Goal: Task Accomplishment & Management: Use online tool/utility

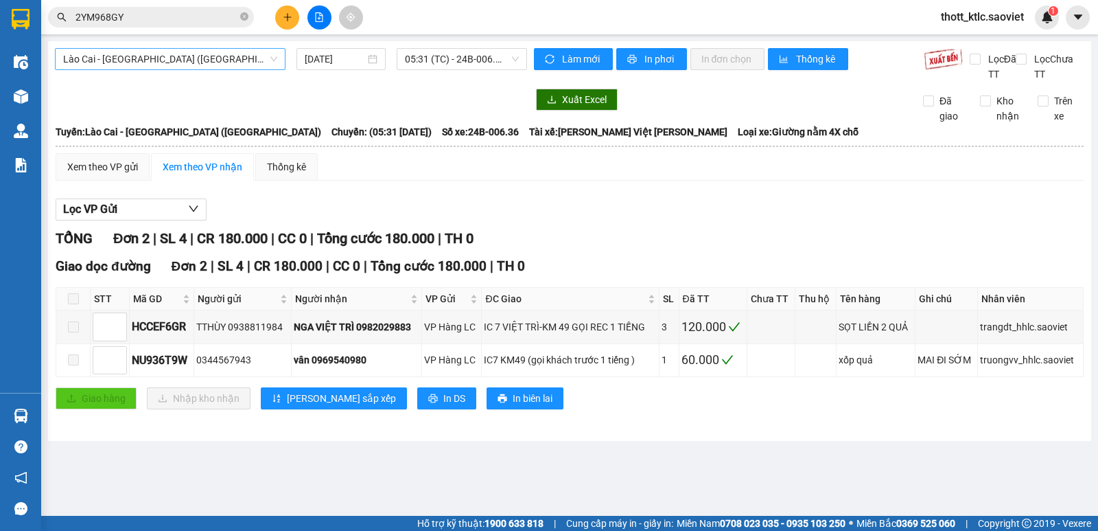
click at [200, 58] on span "Lào Cai - [GEOGRAPHIC_DATA] ([GEOGRAPHIC_DATA])" at bounding box center [170, 59] width 214 height 21
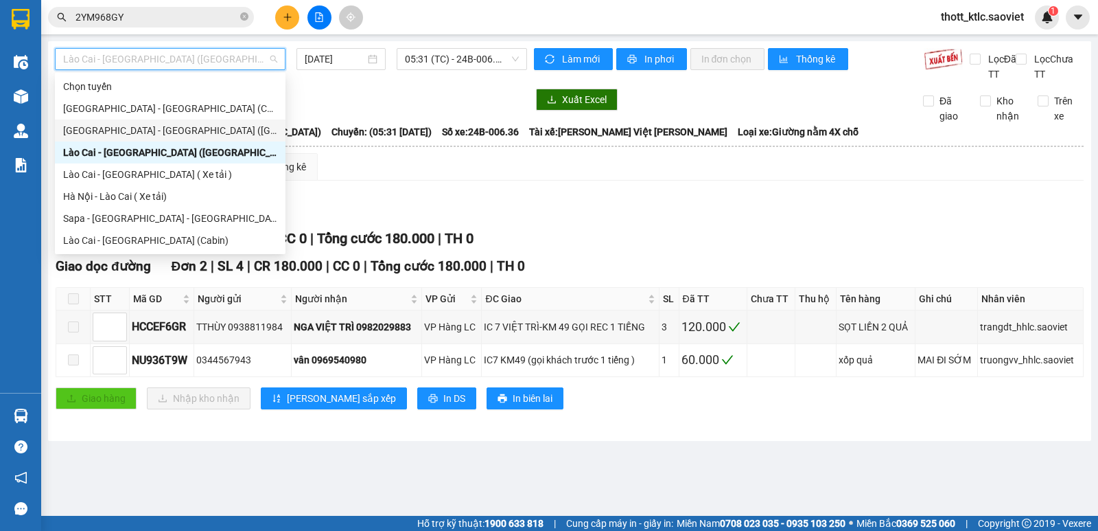
click at [152, 119] on div "[GEOGRAPHIC_DATA] - [GEOGRAPHIC_DATA] ([GEOGRAPHIC_DATA])" at bounding box center [170, 130] width 231 height 22
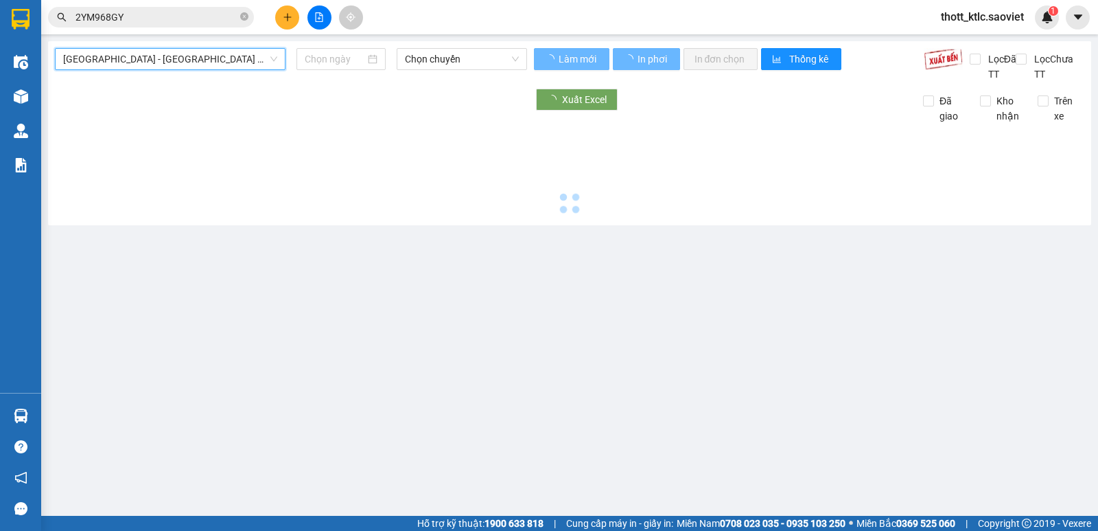
type input "[DATE]"
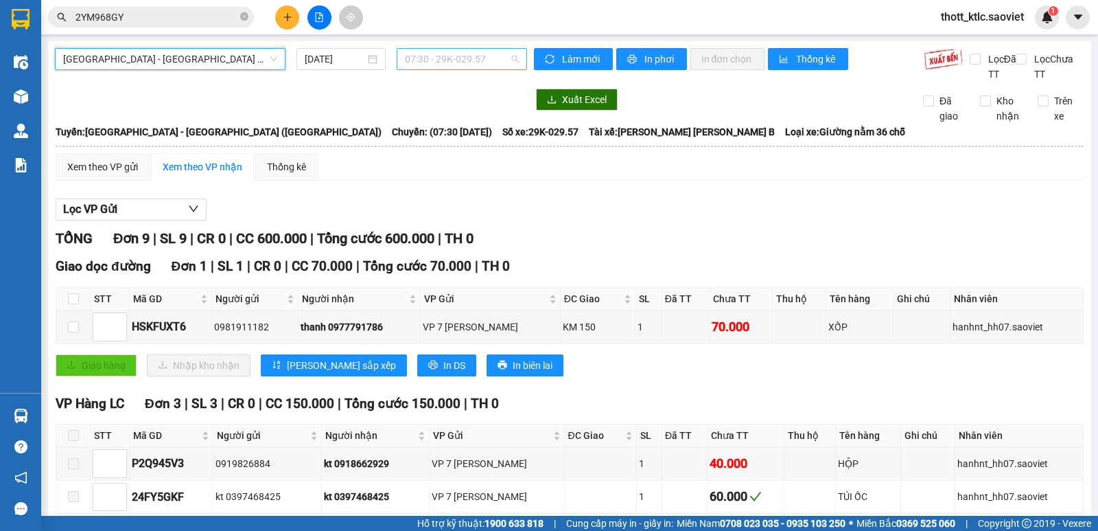
click at [424, 59] on span "07:30 - 29K-029.57" at bounding box center [461, 59] width 113 height 21
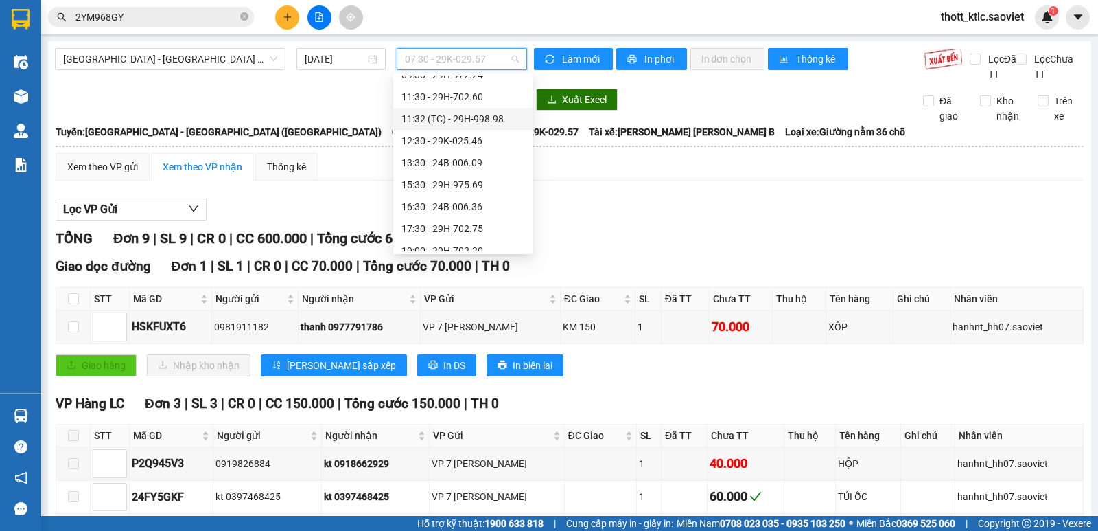
scroll to position [132, 0]
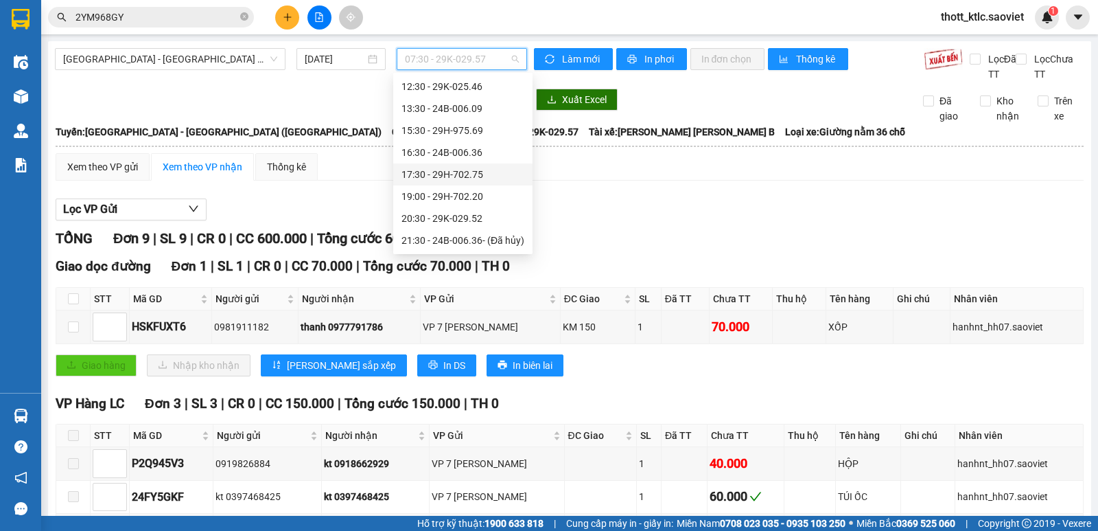
click at [449, 170] on div "17:30 - 29H-702.75" at bounding box center [463, 174] width 123 height 15
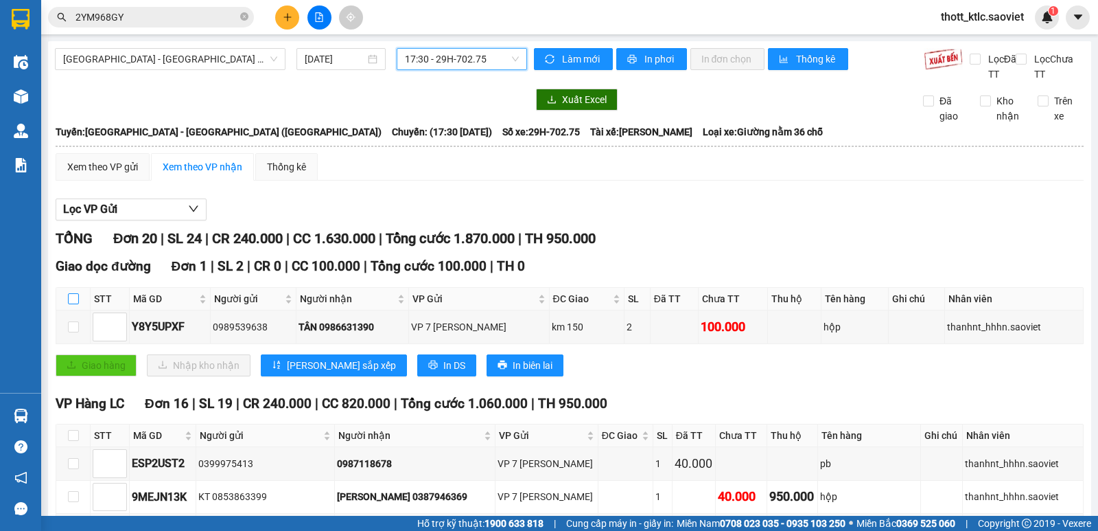
click at [70, 302] on input "checkbox" at bounding box center [73, 298] width 11 height 11
checkbox input "true"
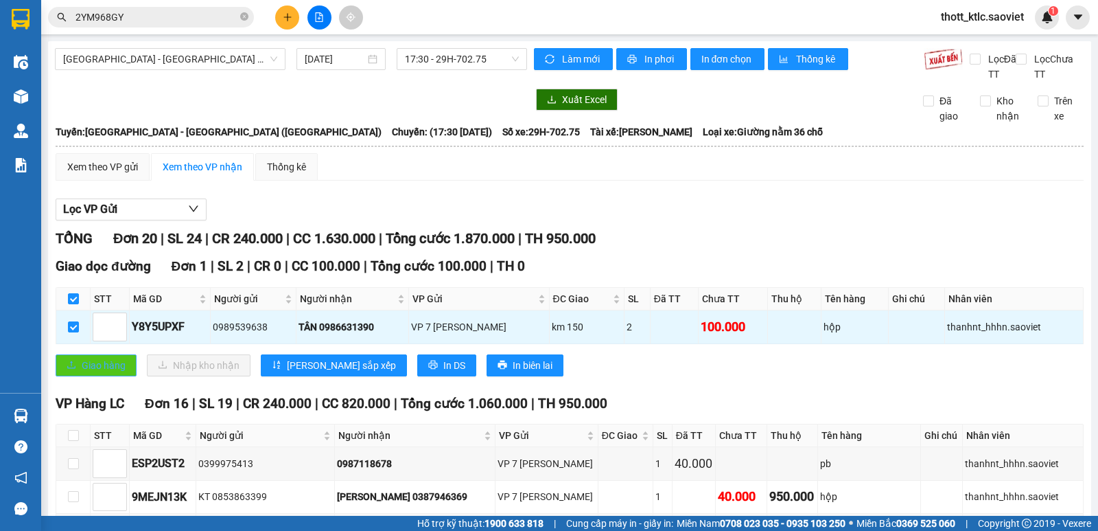
click at [89, 365] on span "Giao hàng" at bounding box center [104, 365] width 44 height 15
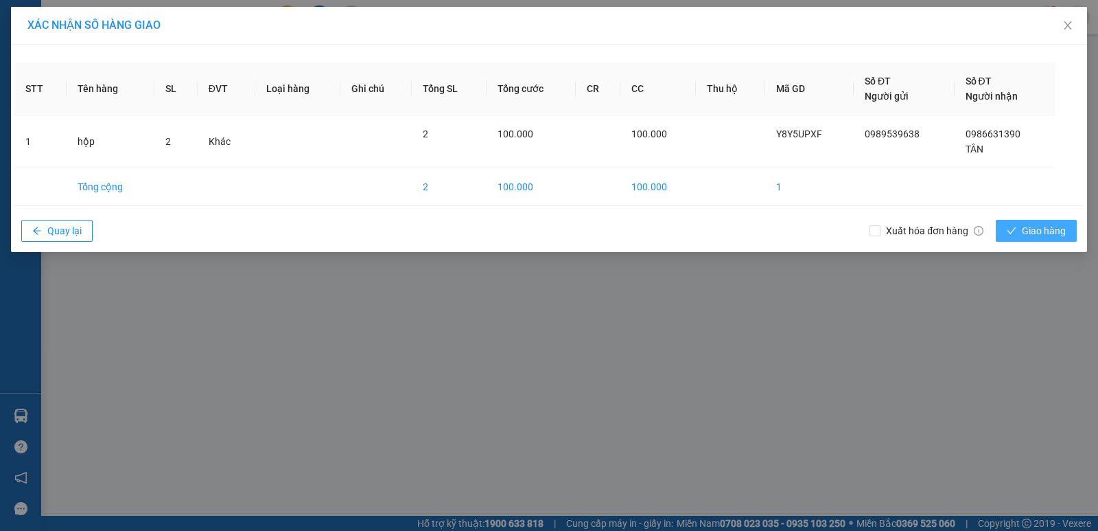
click at [1024, 222] on button "Giao hàng" at bounding box center [1036, 231] width 81 height 22
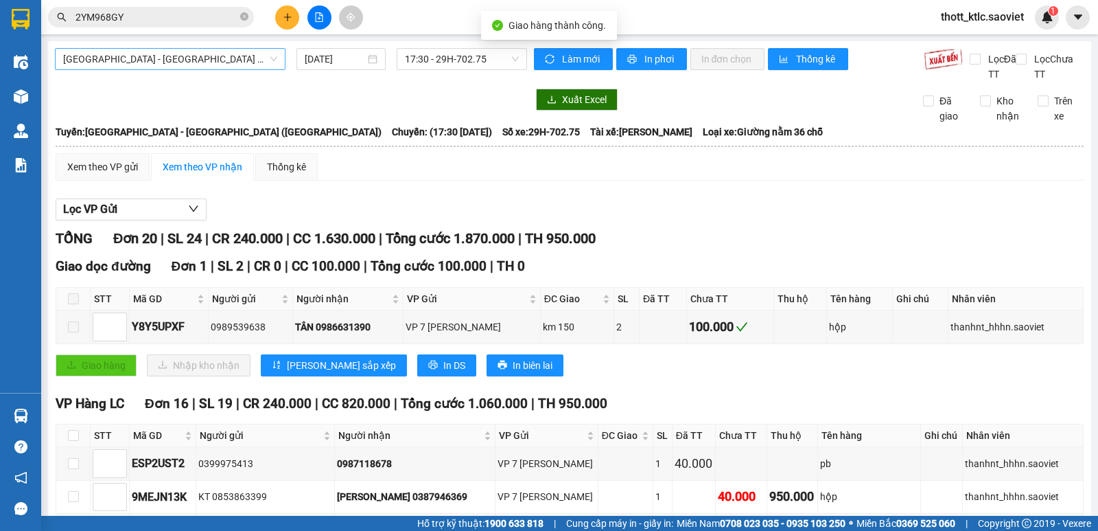
click at [188, 58] on span "[GEOGRAPHIC_DATA] - [GEOGRAPHIC_DATA] ([GEOGRAPHIC_DATA])" at bounding box center [170, 59] width 214 height 21
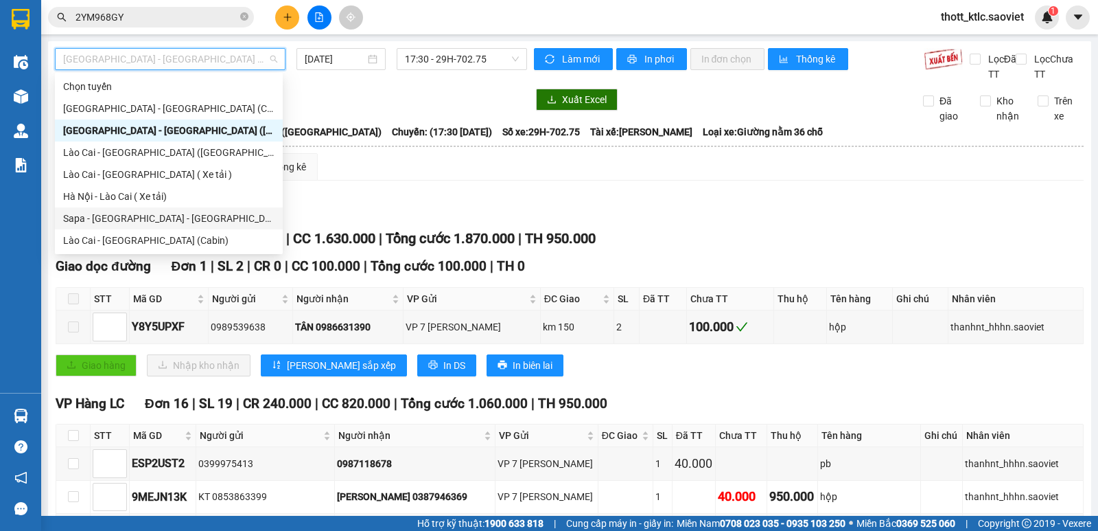
click at [144, 214] on div "Sapa - [GEOGRAPHIC_DATA] - [GEOGRAPHIC_DATA] ([GEOGRAPHIC_DATA])" at bounding box center [168, 218] width 211 height 15
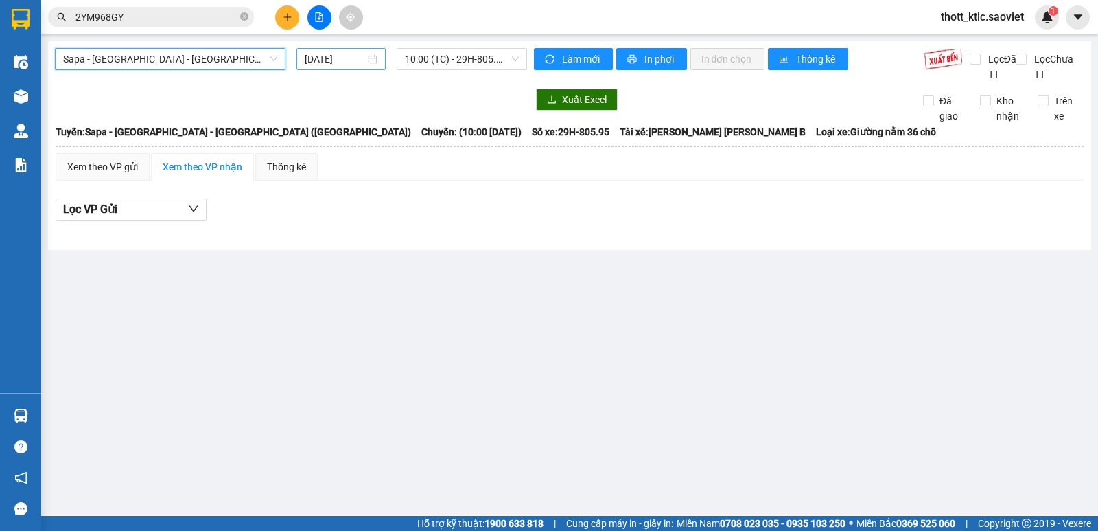
click at [349, 62] on input "[DATE]" at bounding box center [335, 58] width 61 height 15
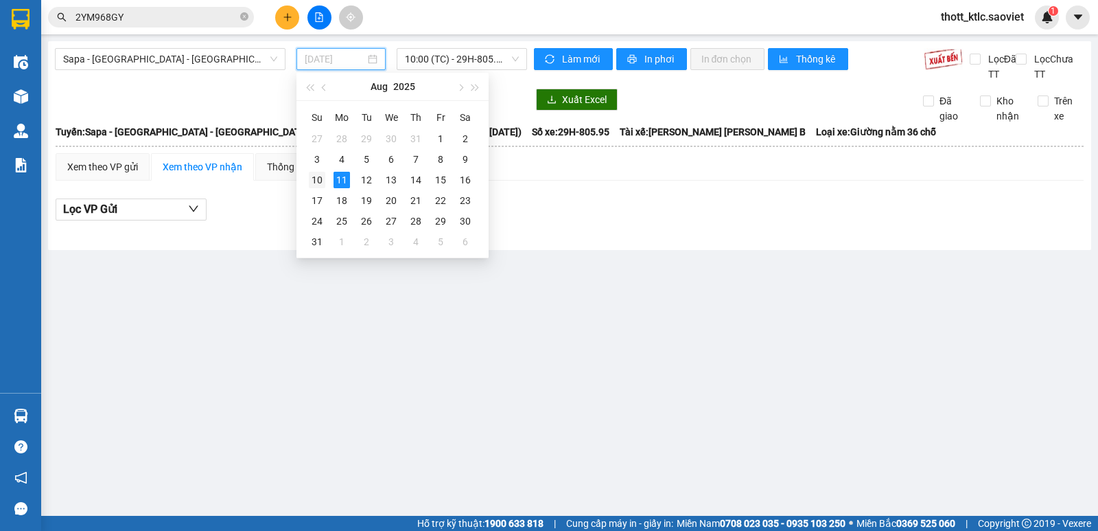
click at [319, 182] on div "10" at bounding box center [317, 180] width 16 height 16
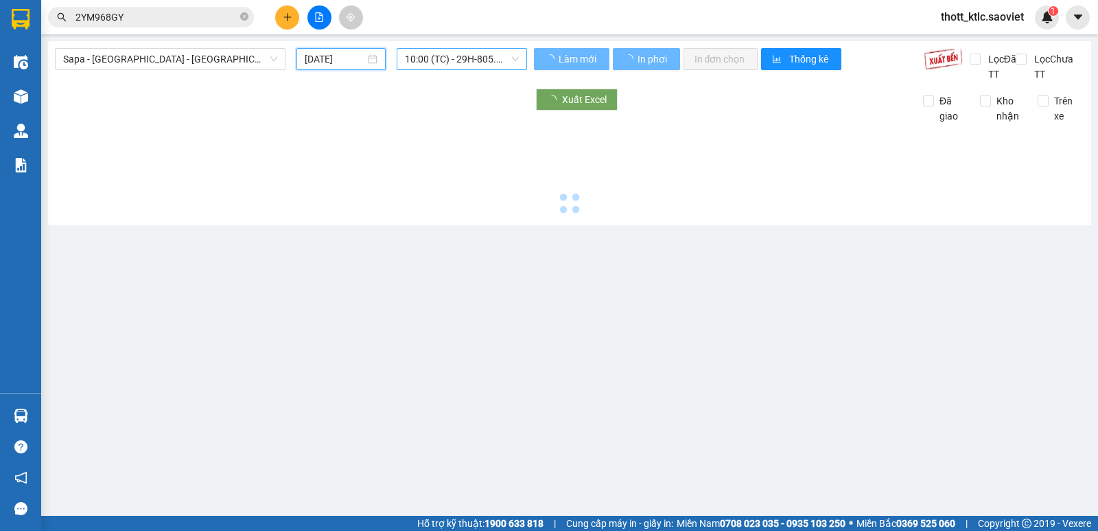
type input "[DATE]"
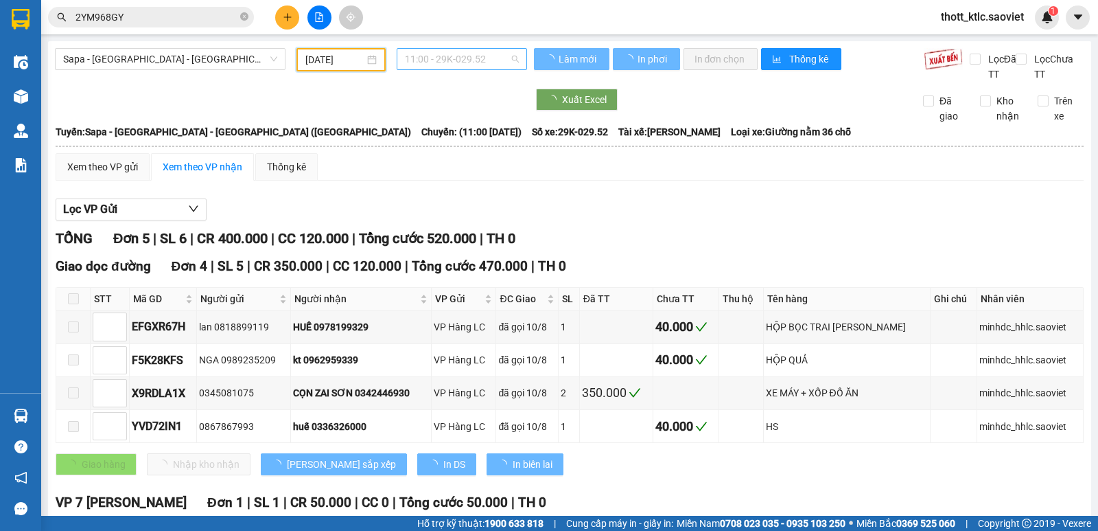
click at [477, 58] on span "11:00 - 29K-029.52" at bounding box center [461, 59] width 113 height 21
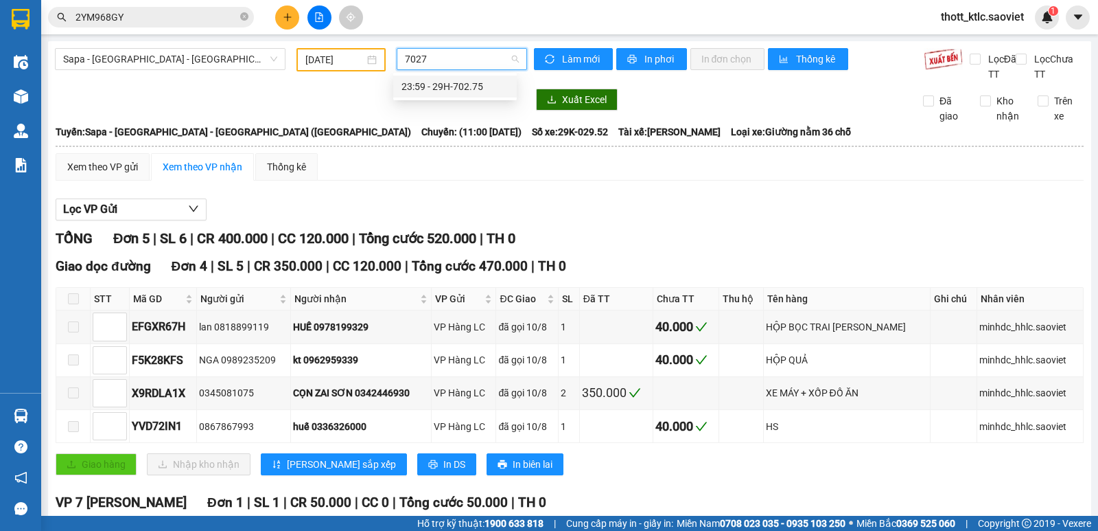
type input "70275"
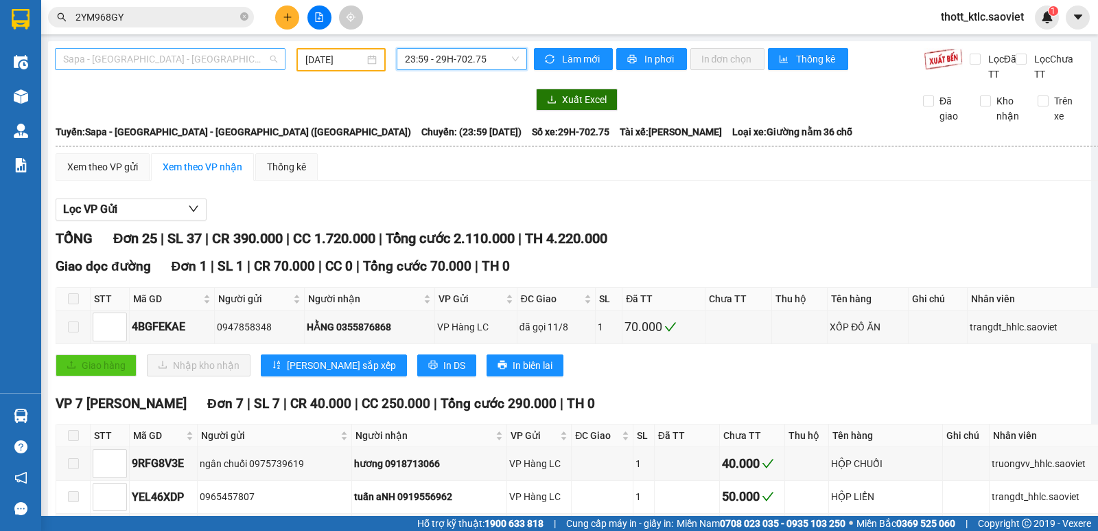
drag, startPoint x: 185, startPoint y: 58, endPoint x: 189, endPoint y: 89, distance: 31.2
click at [185, 59] on span "Sapa - [GEOGRAPHIC_DATA] - [GEOGRAPHIC_DATA] ([GEOGRAPHIC_DATA])" at bounding box center [170, 59] width 214 height 21
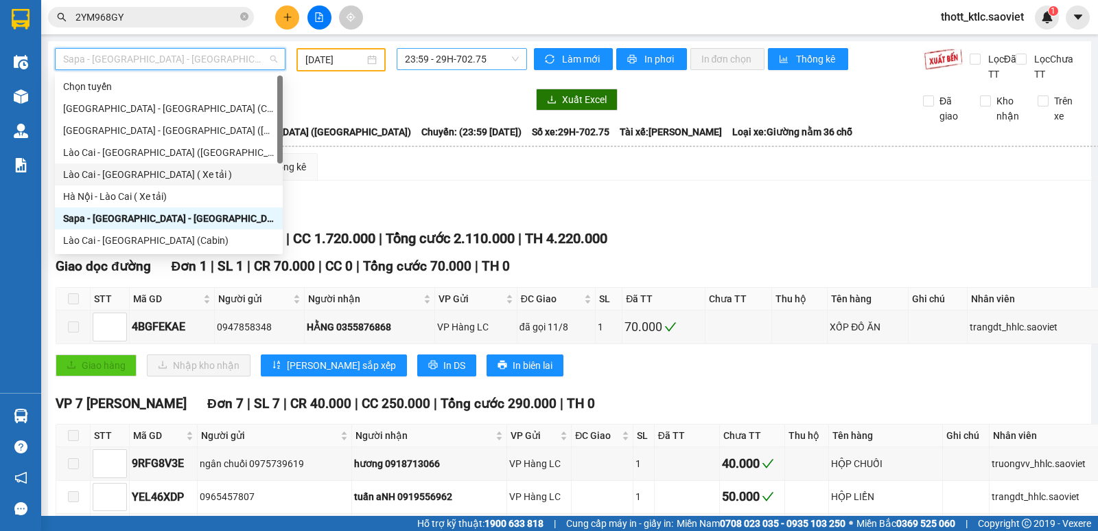
scroll to position [110, 0]
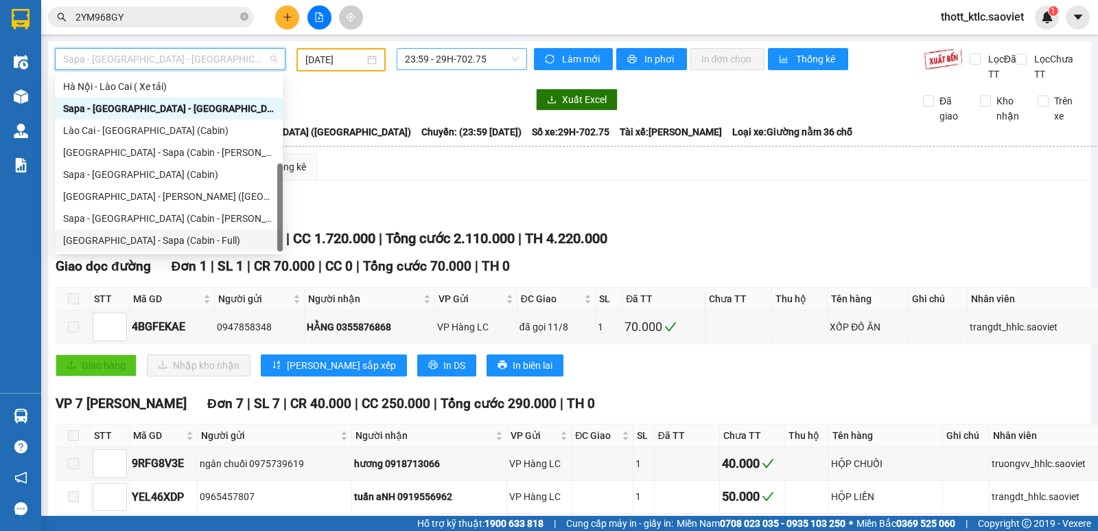
click at [93, 242] on div "[GEOGRAPHIC_DATA] - Sapa (Cabin - Full)" at bounding box center [168, 240] width 211 height 15
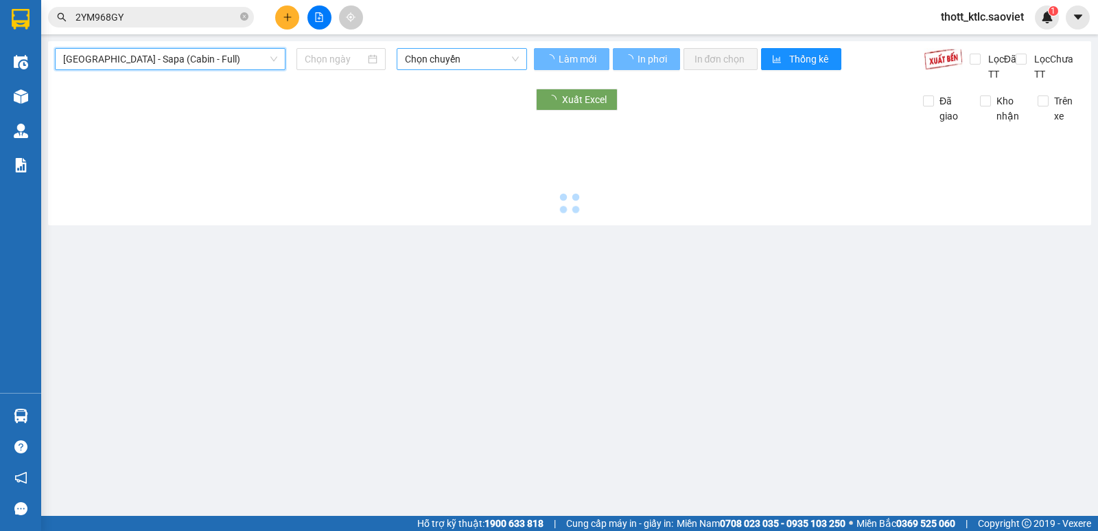
type input "[DATE]"
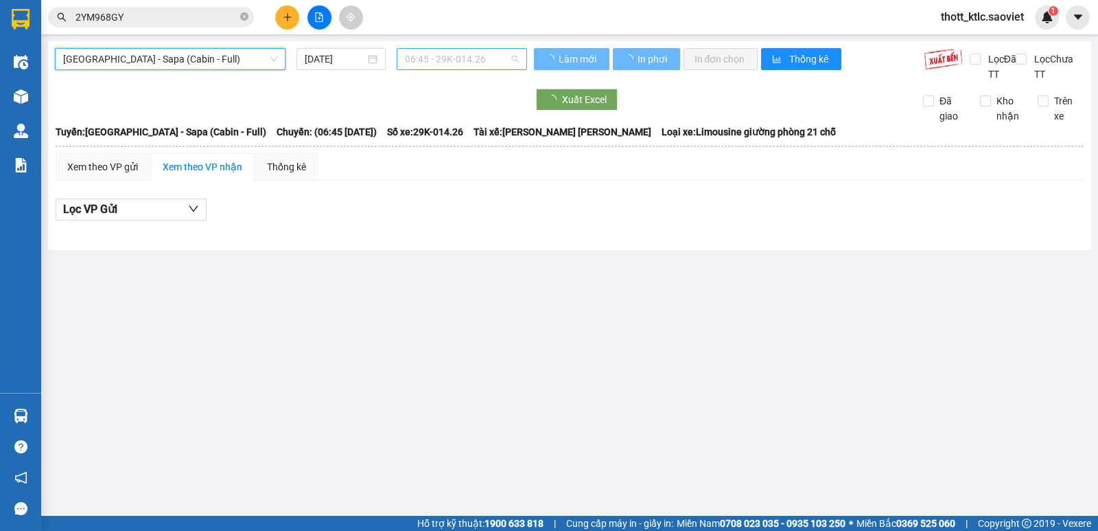
click at [476, 64] on span "06:45 - 29K-014.26" at bounding box center [461, 59] width 113 height 21
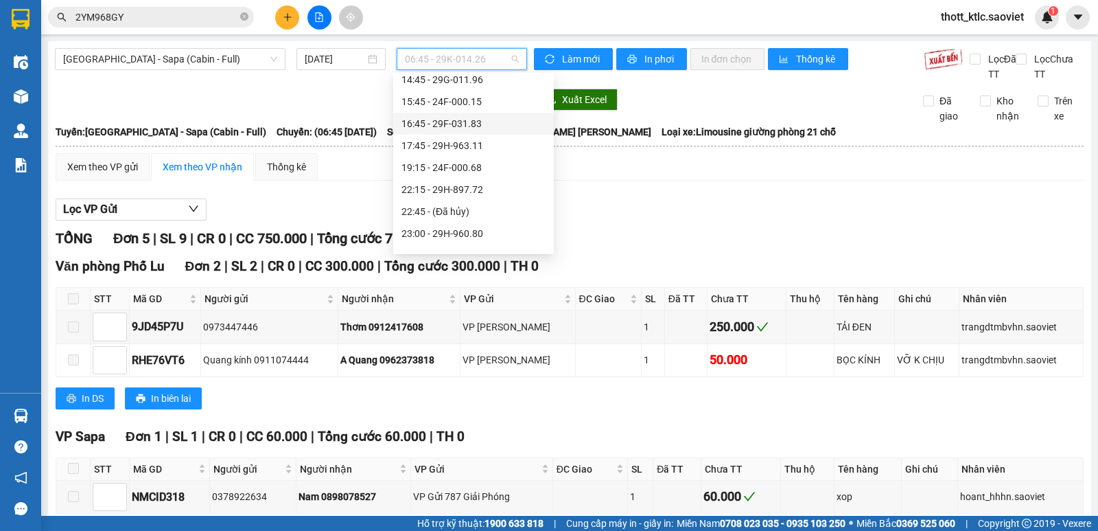
scroll to position [242, 0]
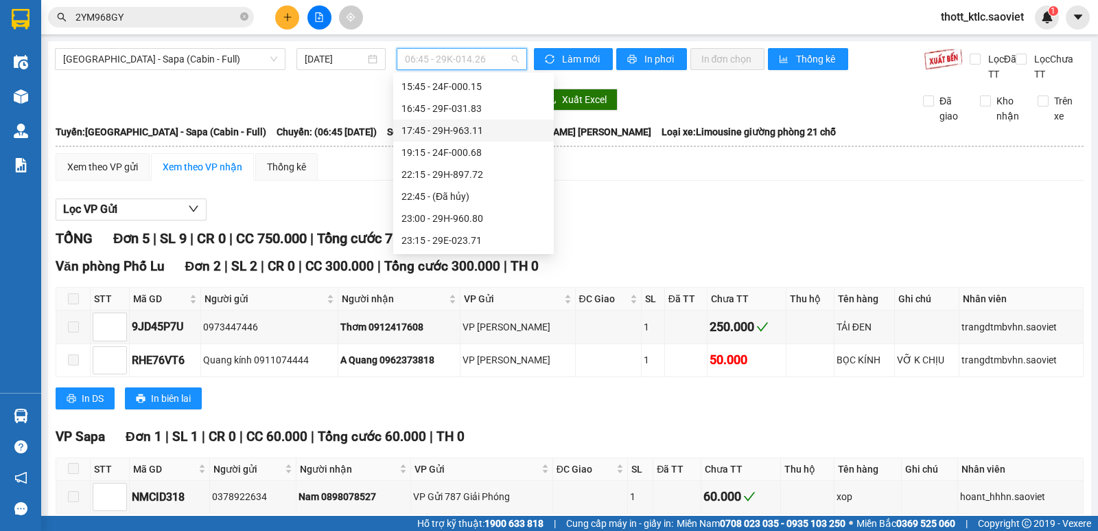
click at [454, 128] on div "17:45 - 29H-963.11" at bounding box center [474, 130] width 144 height 15
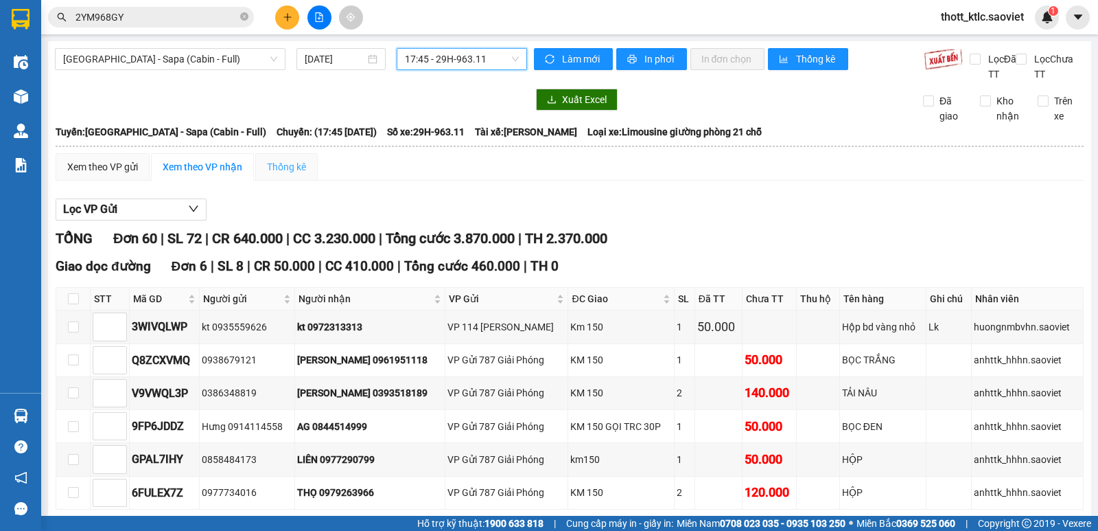
scroll to position [137, 0]
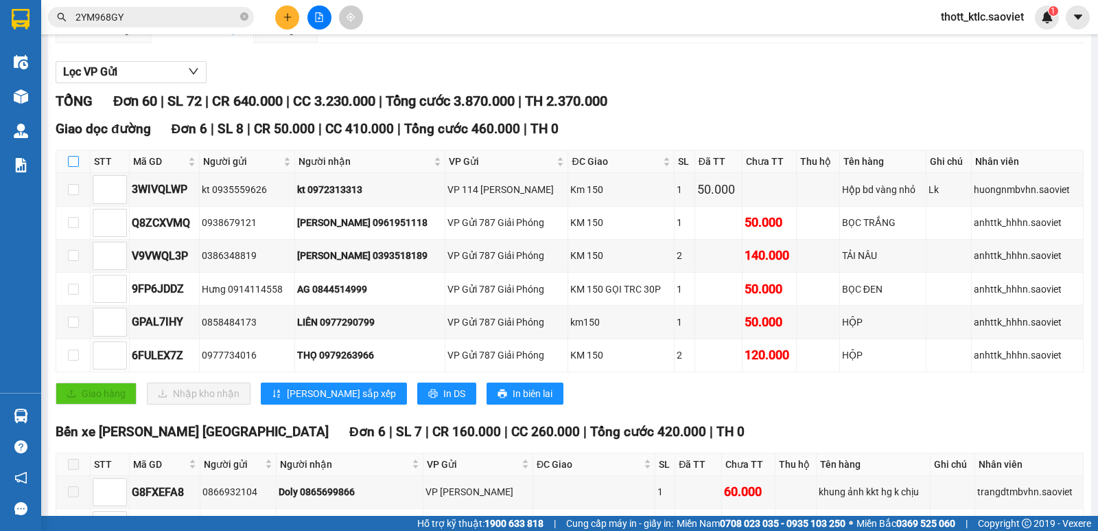
click at [71, 161] on input "checkbox" at bounding box center [73, 161] width 11 height 11
checkbox input "true"
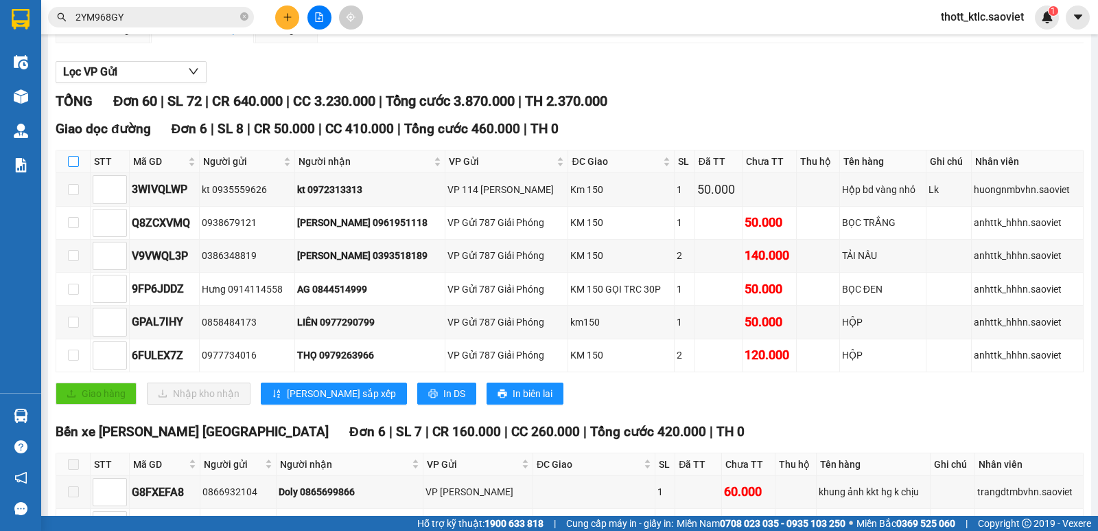
checkbox input "true"
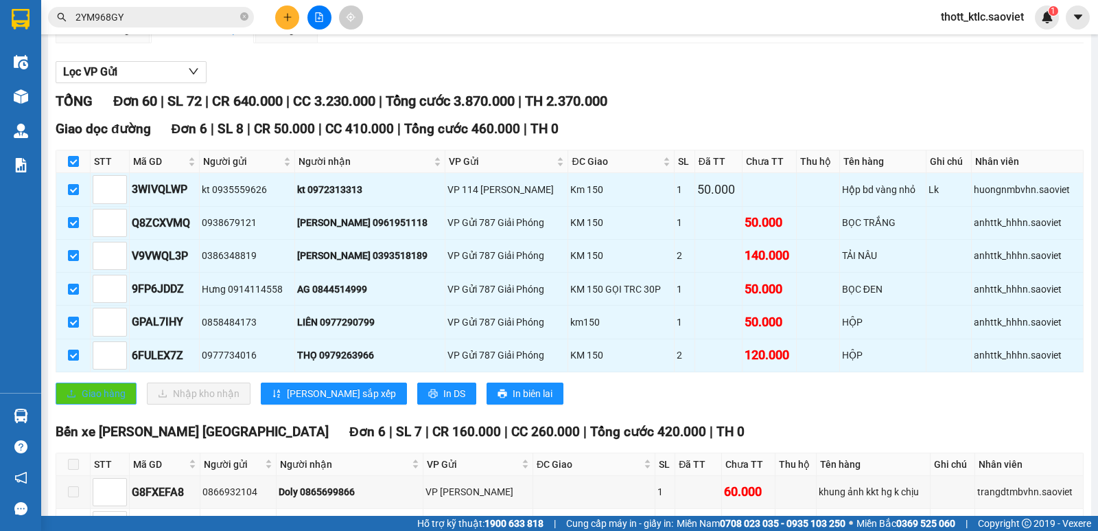
click at [78, 399] on button "Giao hàng" at bounding box center [96, 393] width 81 height 22
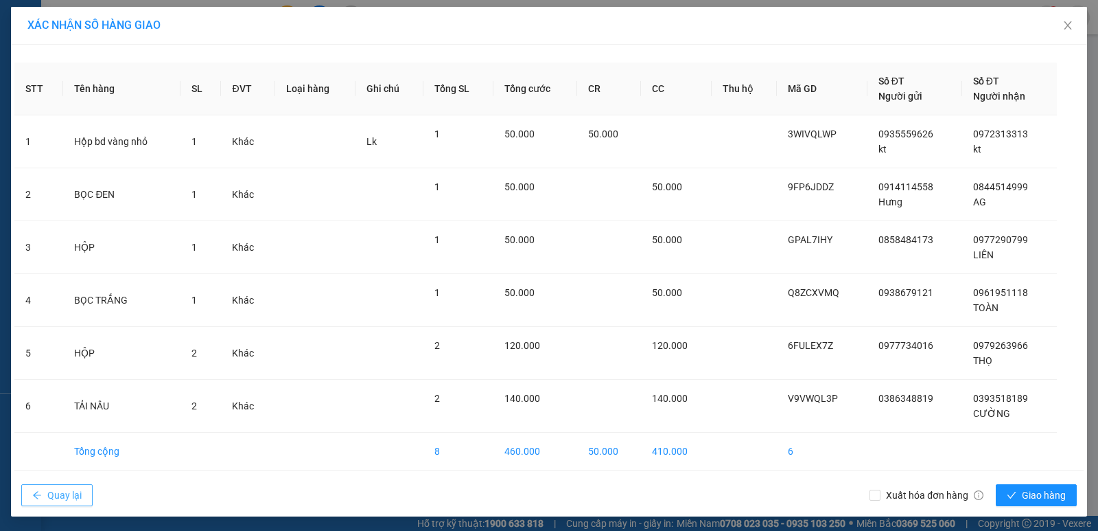
click at [58, 496] on span "Quay lại" at bounding box center [64, 494] width 34 height 15
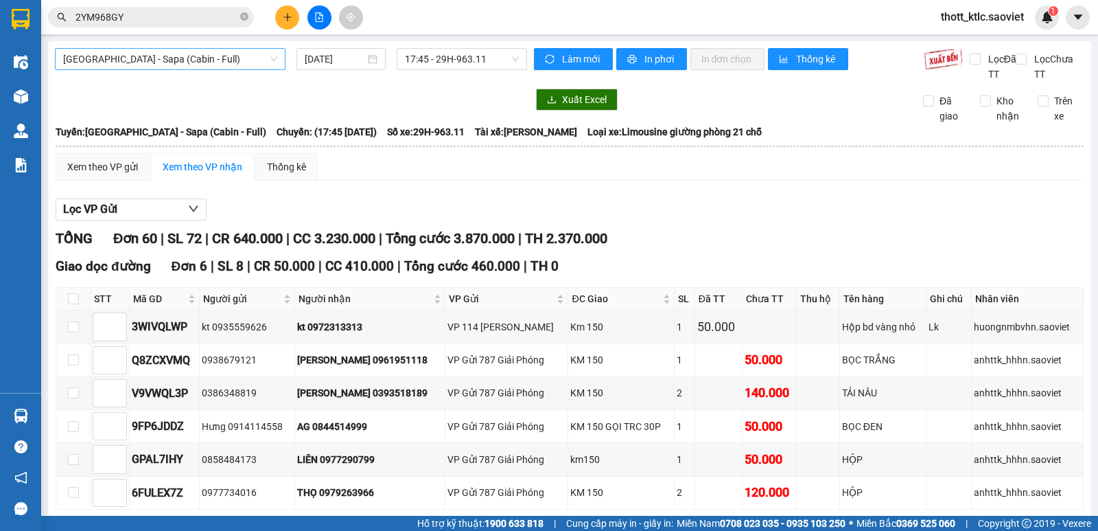
click at [144, 67] on span "[GEOGRAPHIC_DATA] - Sapa (Cabin - Full)" at bounding box center [170, 59] width 214 height 21
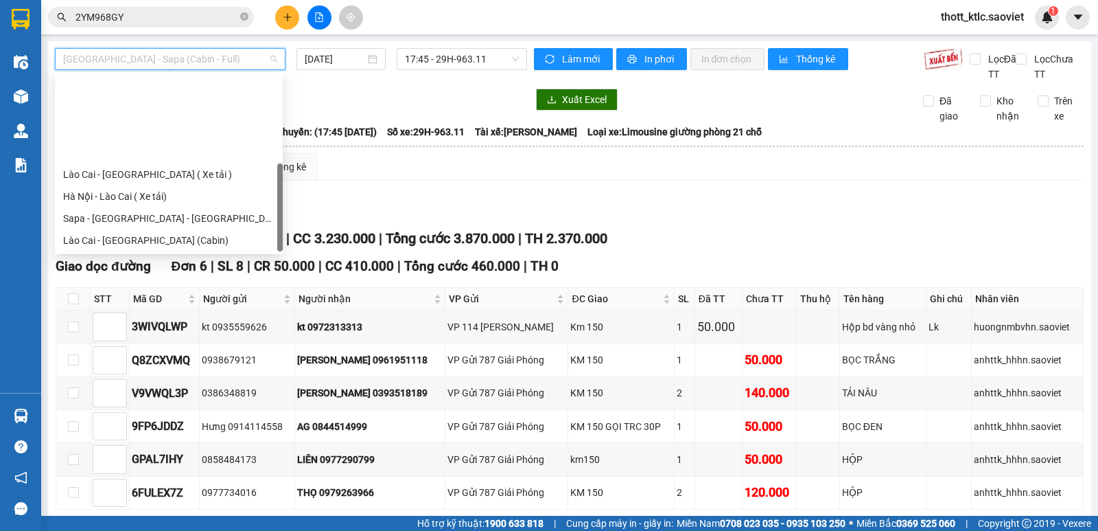
scroll to position [110, 0]
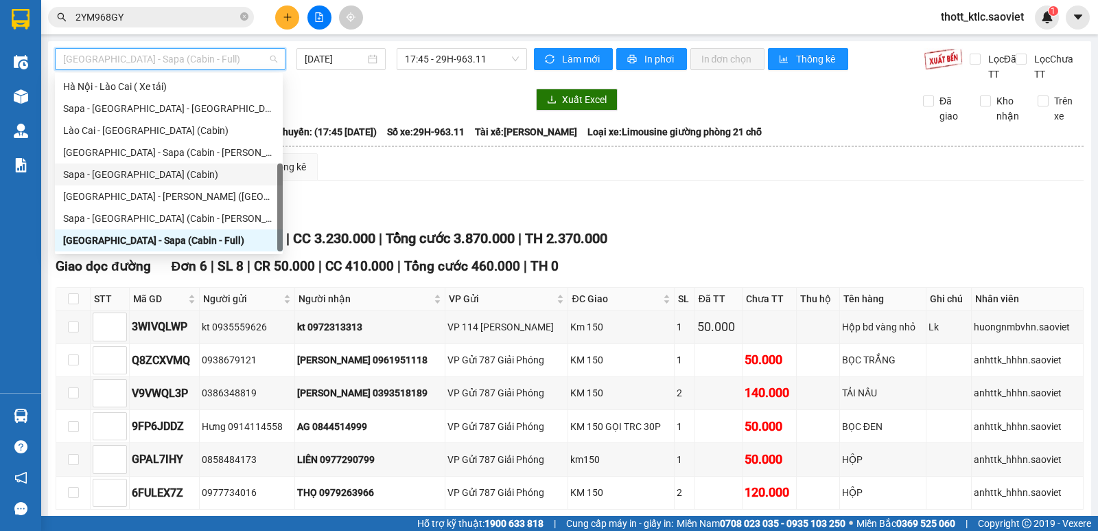
click at [98, 170] on div "Sapa - [GEOGRAPHIC_DATA] (Cabin)" at bounding box center [168, 174] width 211 height 15
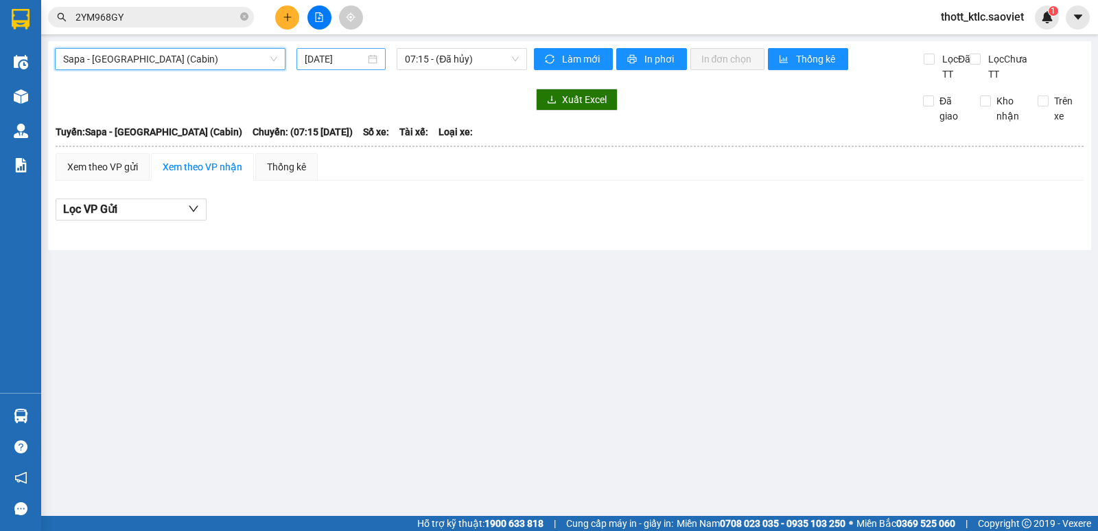
click at [342, 61] on input "[DATE]" at bounding box center [335, 58] width 61 height 15
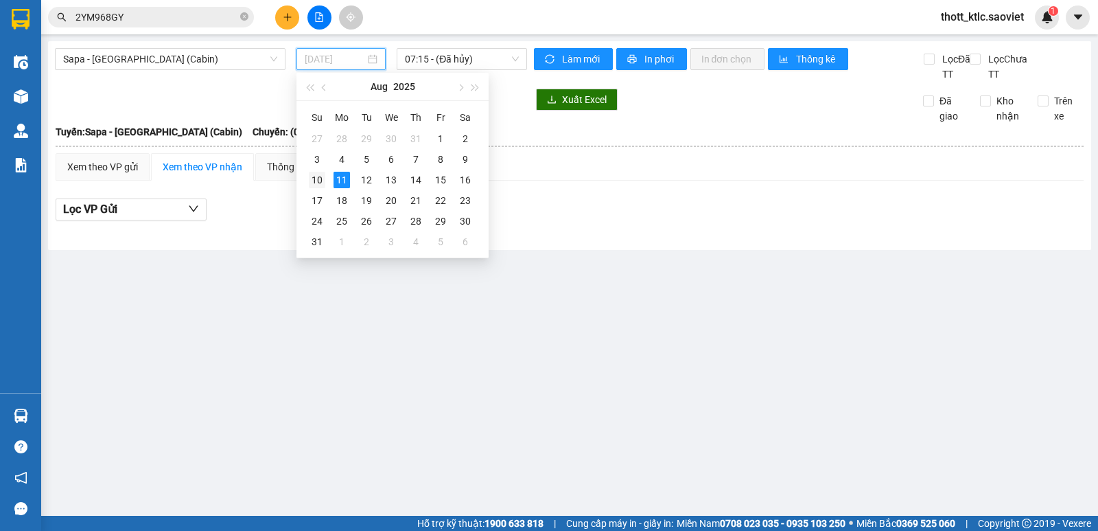
click at [311, 176] on div "10" at bounding box center [317, 180] width 16 height 16
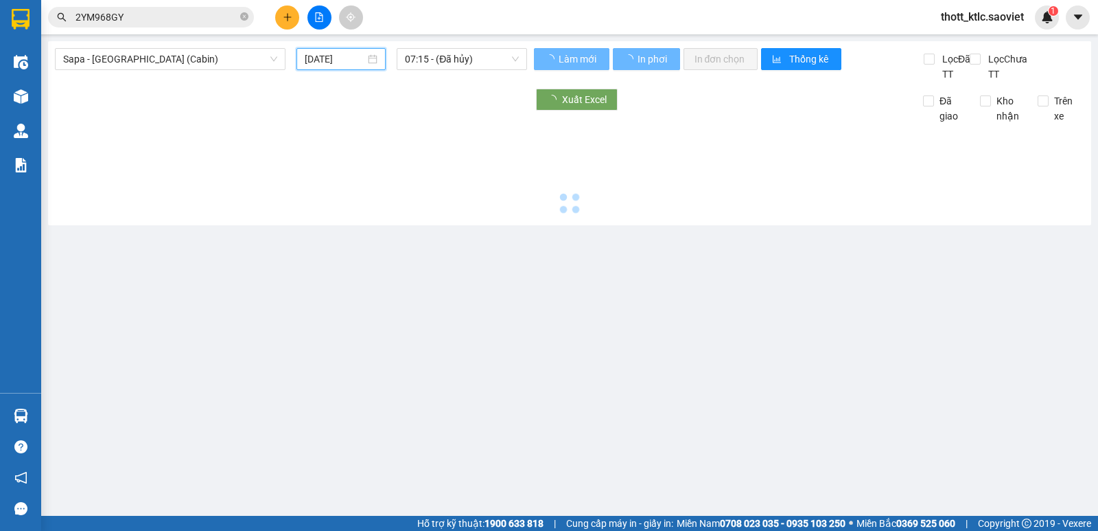
type input "[DATE]"
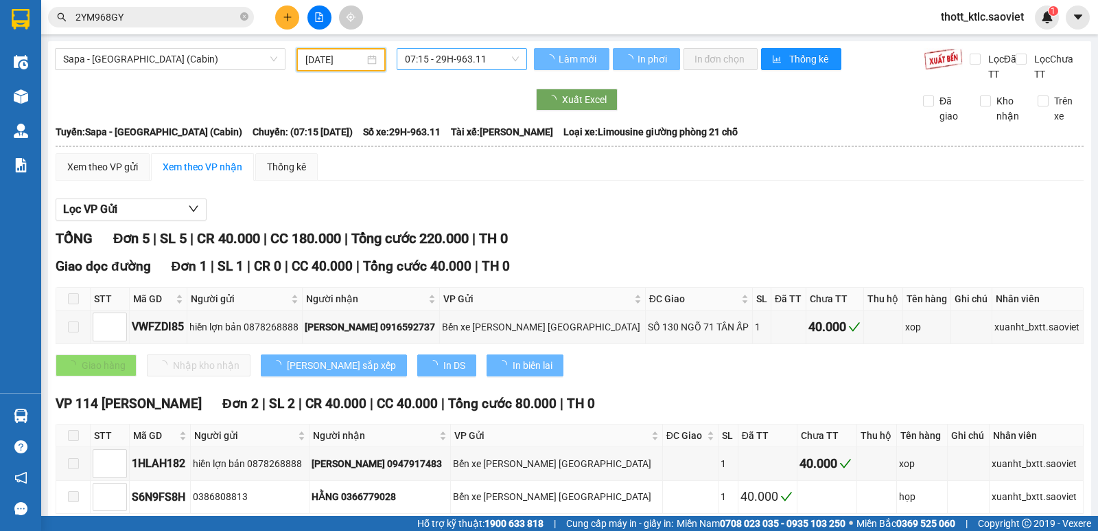
click at [462, 56] on span "07:15 - 29H-963.11" at bounding box center [461, 59] width 113 height 21
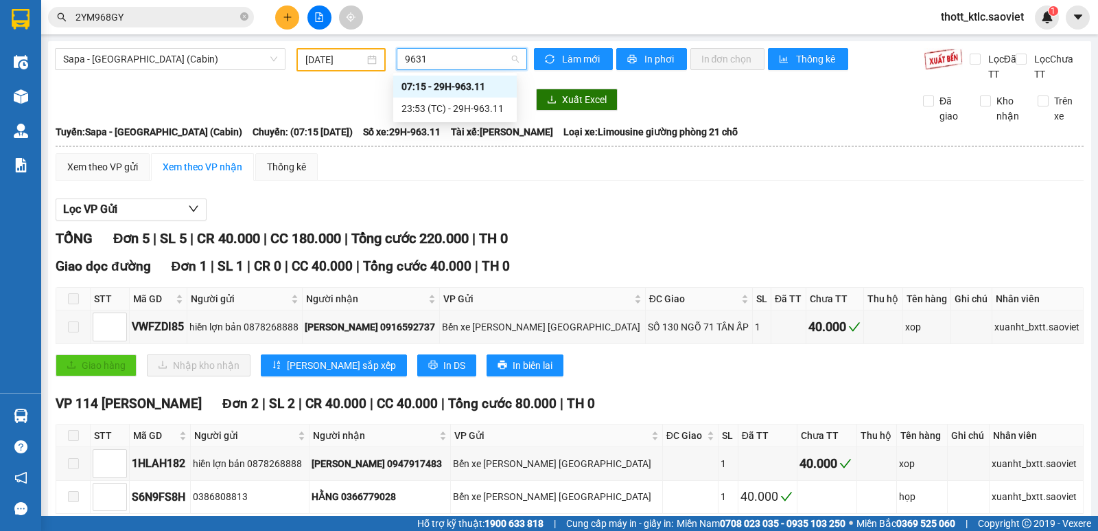
type input "96311"
click at [468, 108] on div "23:53 (TC) - 29H-963.11" at bounding box center [455, 108] width 107 height 15
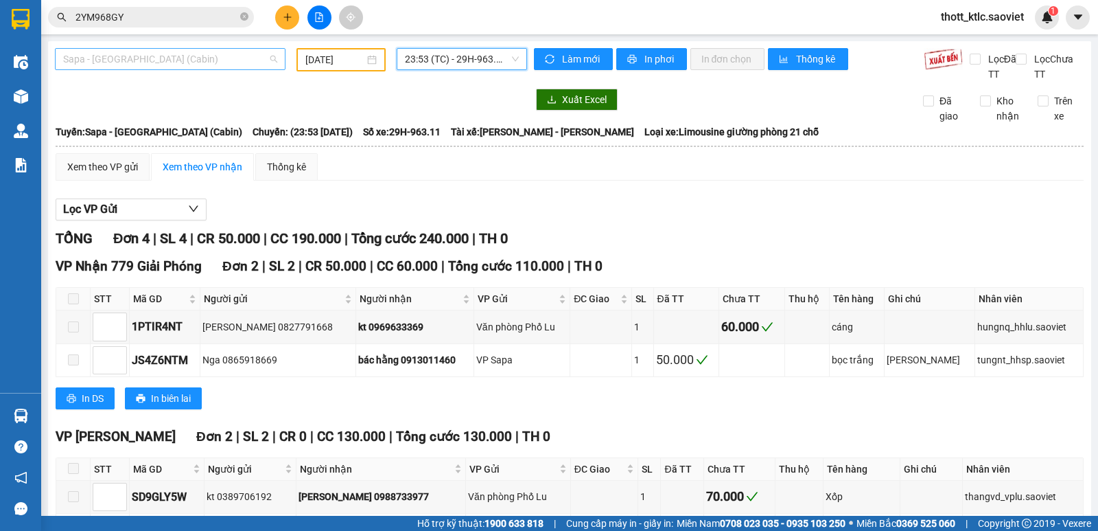
click at [205, 54] on span "Sapa - [GEOGRAPHIC_DATA] (Cabin)" at bounding box center [170, 59] width 214 height 21
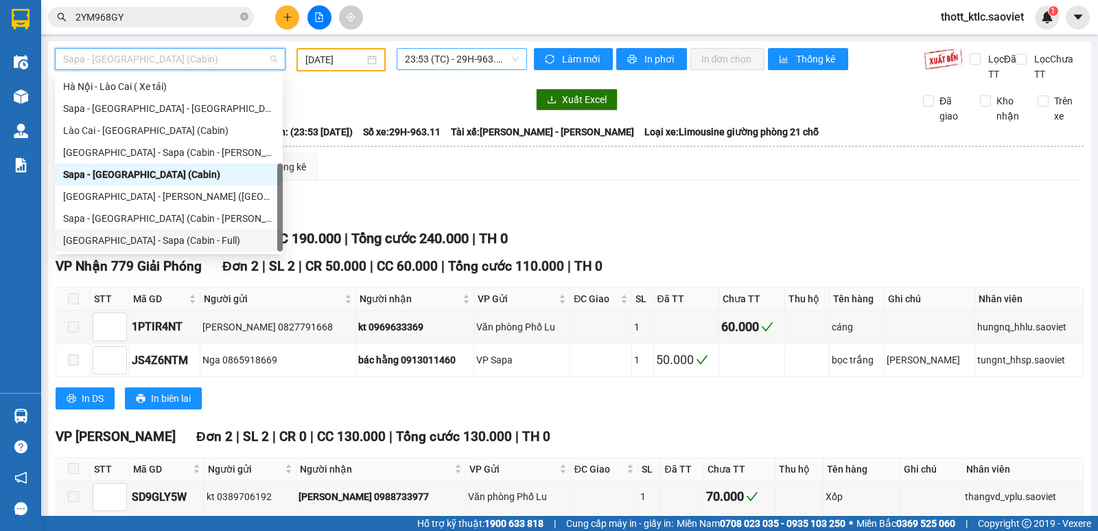
click at [115, 237] on div "[GEOGRAPHIC_DATA] - Sapa (Cabin - Full)" at bounding box center [168, 240] width 211 height 15
type input "[DATE]"
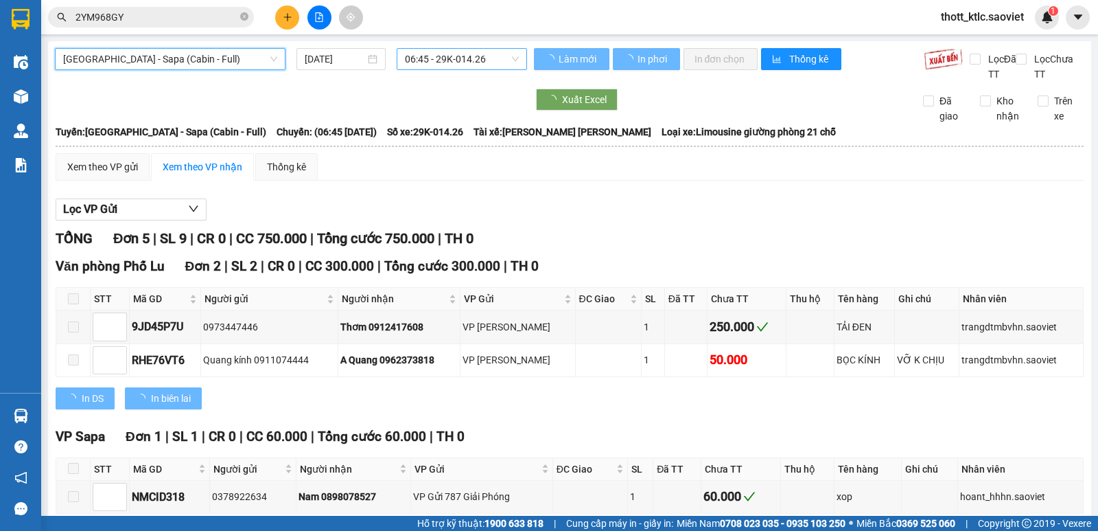
click at [474, 60] on span "06:45 - 29K-014.26" at bounding box center [461, 59] width 113 height 21
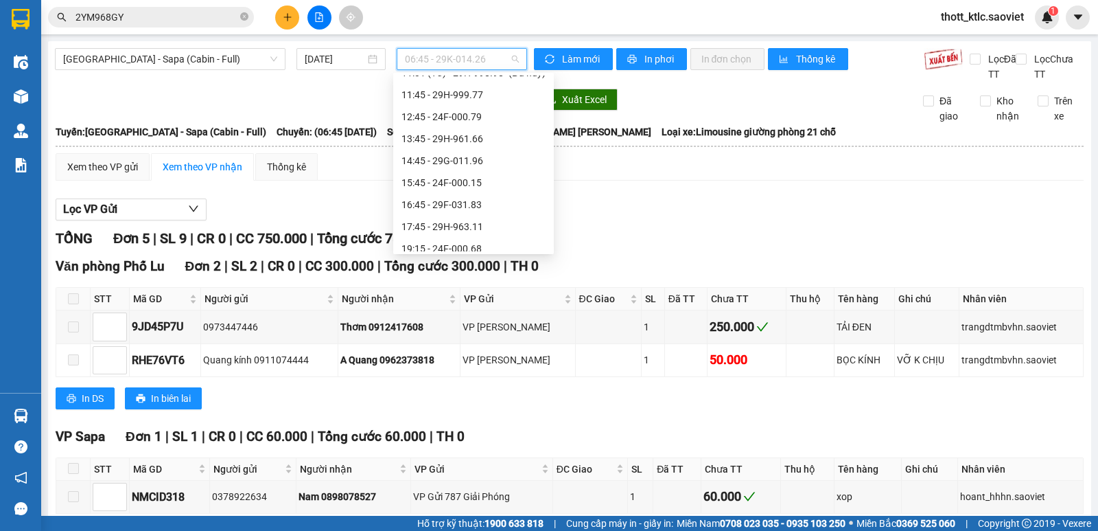
scroll to position [242, 0]
click at [462, 122] on div "17:45 - 29H-963.11" at bounding box center [473, 130] width 161 height 22
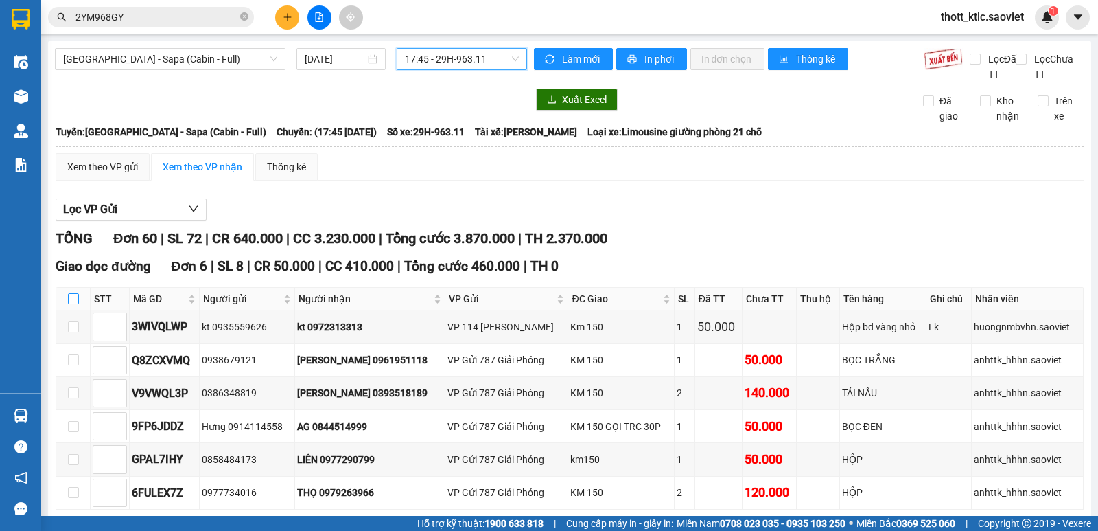
click at [70, 298] on input "checkbox" at bounding box center [73, 298] width 11 height 11
checkbox input "true"
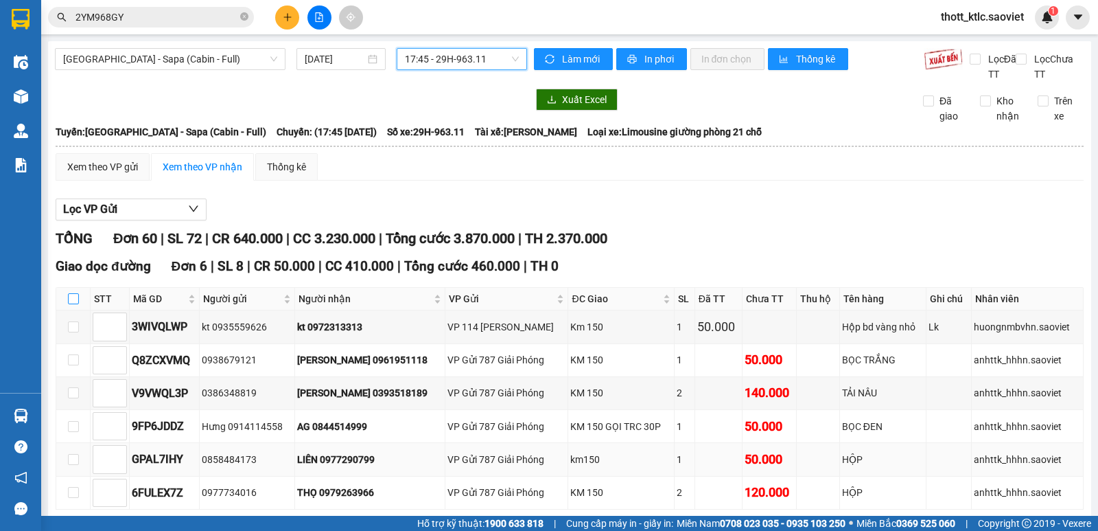
checkbox input "true"
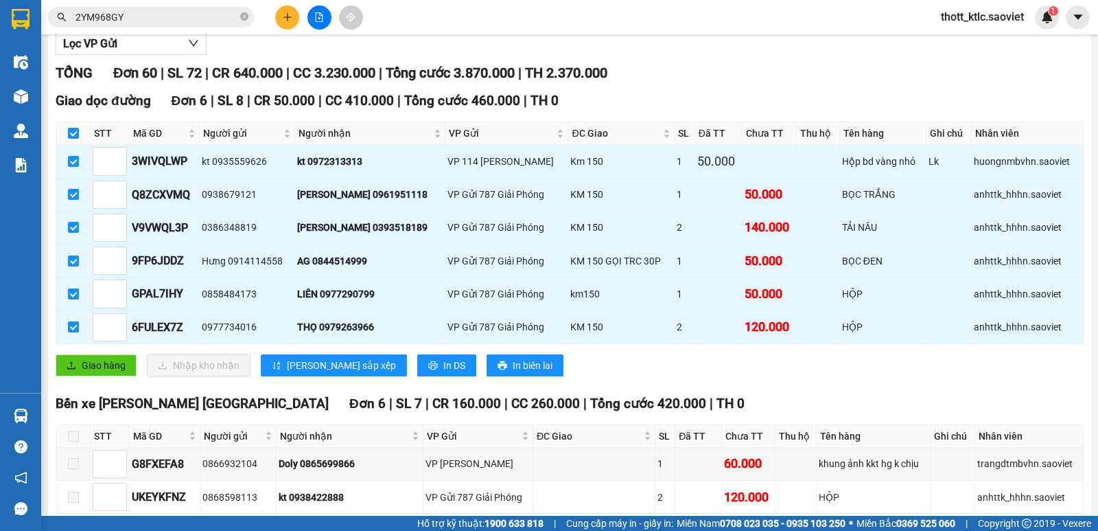
scroll to position [275, 0]
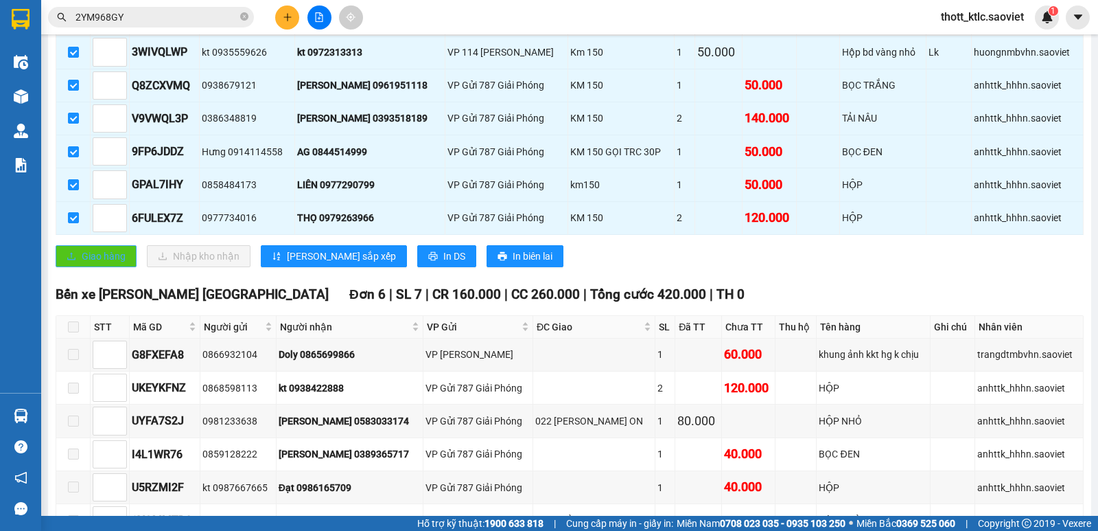
click at [107, 254] on span "Giao hàng" at bounding box center [104, 256] width 44 height 15
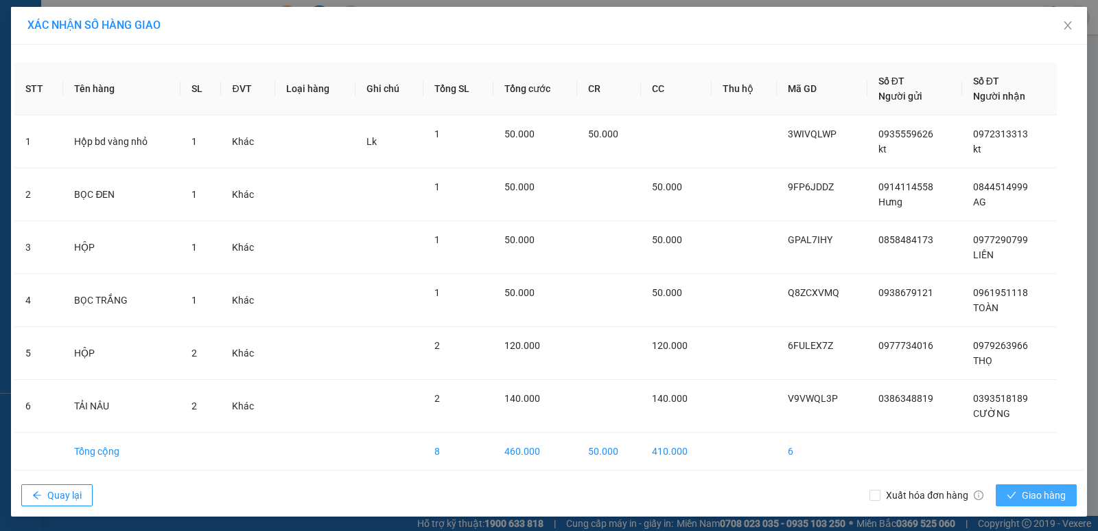
click at [1044, 498] on span "Giao hàng" at bounding box center [1044, 494] width 44 height 15
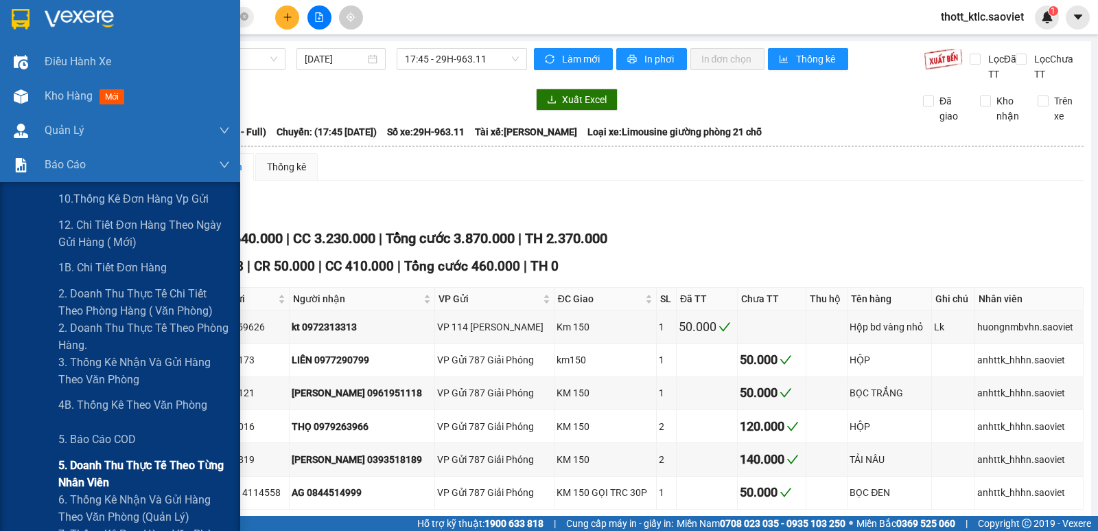
click at [95, 474] on span "5. Doanh thu thực tế theo từng nhân viên" at bounding box center [144, 474] width 172 height 34
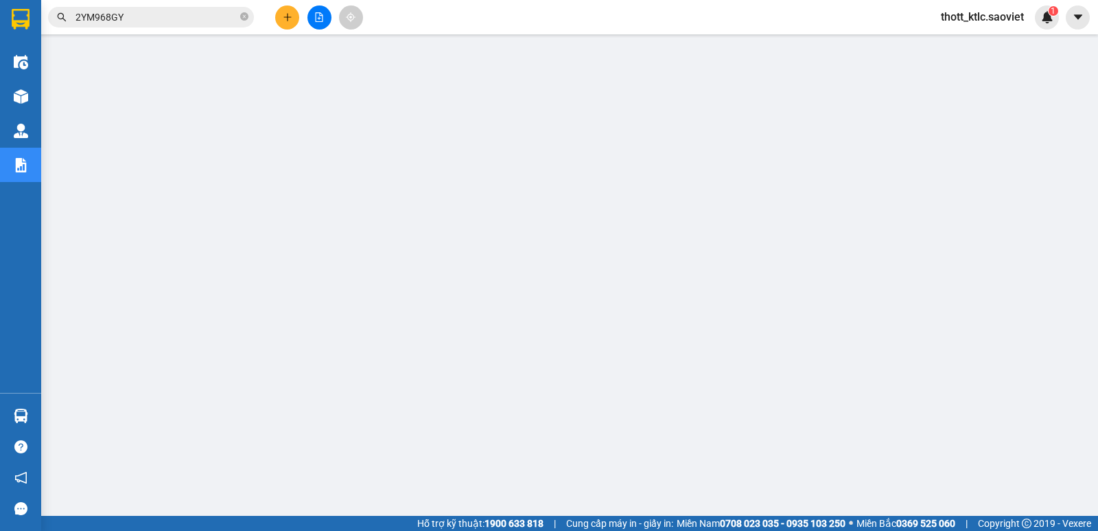
click at [1002, 18] on span "thott_ktlc.saoviet" at bounding box center [982, 16] width 105 height 17
click at [977, 43] on span "Đăng xuất" at bounding box center [988, 42] width 77 height 15
